Goal: Task Accomplishment & Management: Complete application form

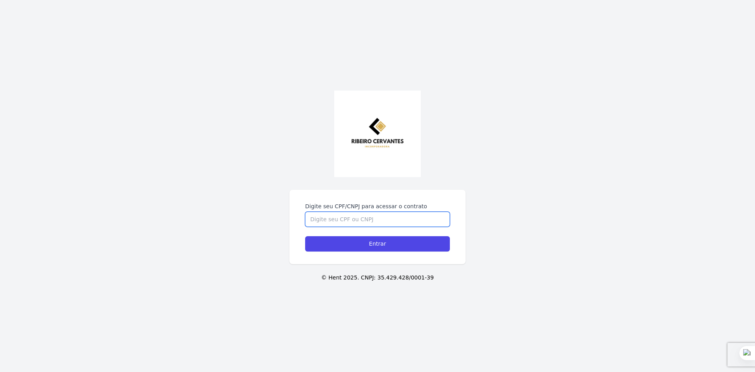
click at [336, 216] on input "Digite seu CPF/CNPJ para acessar o contrato" at bounding box center [377, 219] width 145 height 15
type input "05634325358"
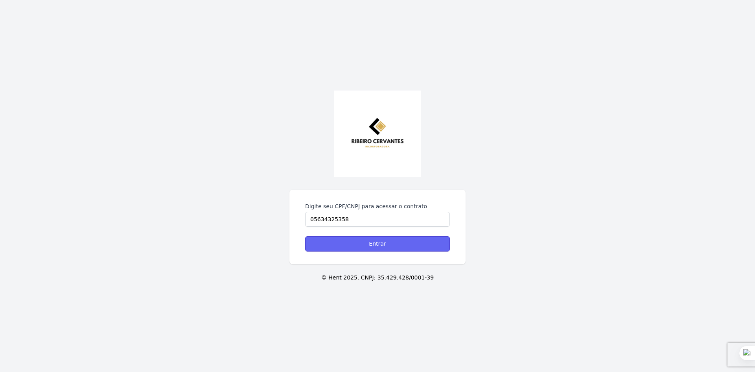
click at [376, 245] on input "Entrar" at bounding box center [377, 243] width 145 height 15
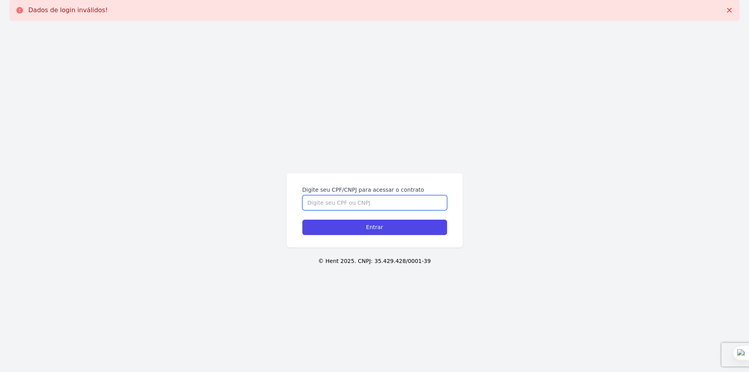
click at [345, 205] on input "Digite seu CPF/CNPJ para acessar o contrato" at bounding box center [374, 202] width 145 height 15
type input "05634325358"
click at [302, 219] on input "Entrar" at bounding box center [374, 226] width 145 height 15
